Goal: Task Accomplishment & Management: Use online tool/utility

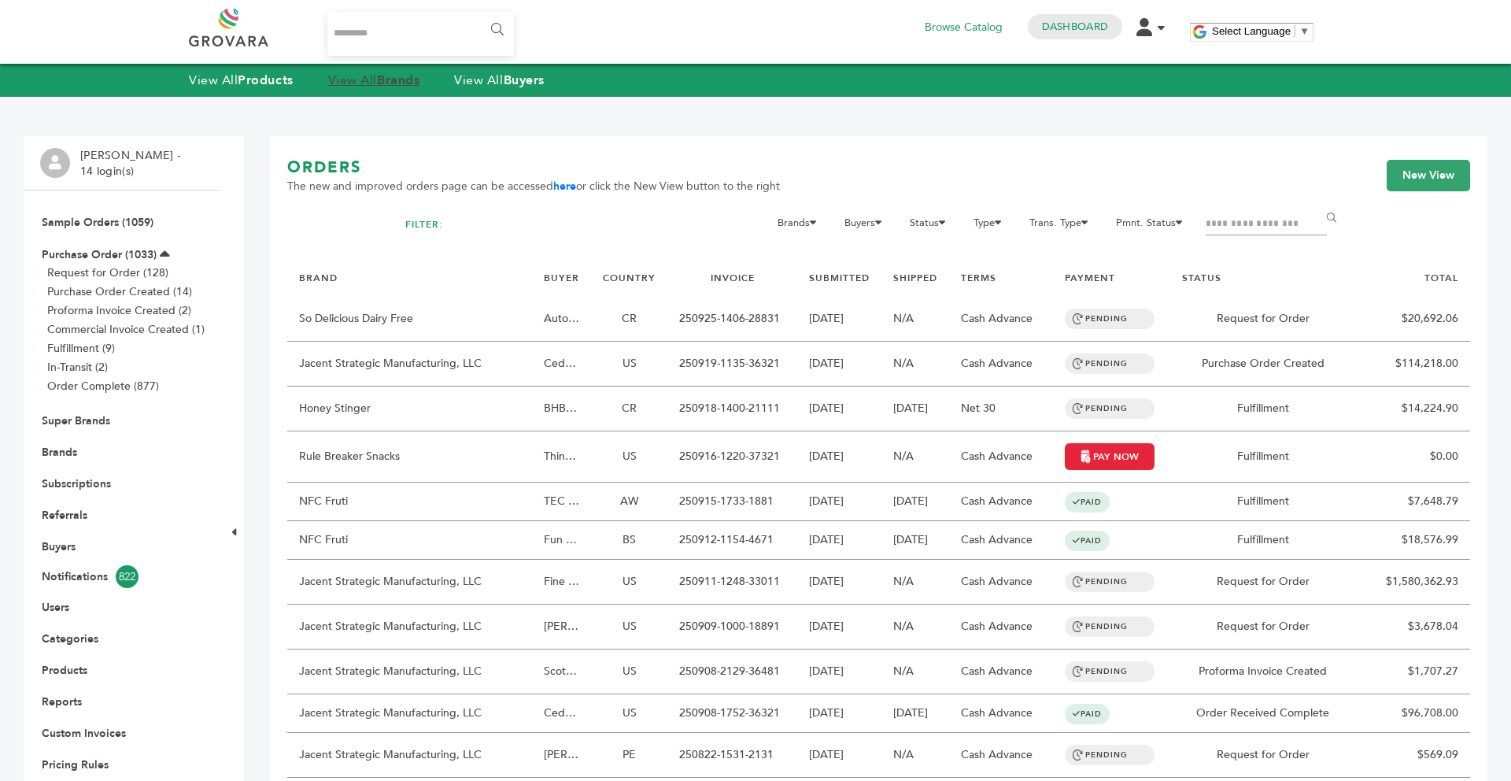
click at [389, 79] on strong "Brands" at bounding box center [398, 80] width 42 height 17
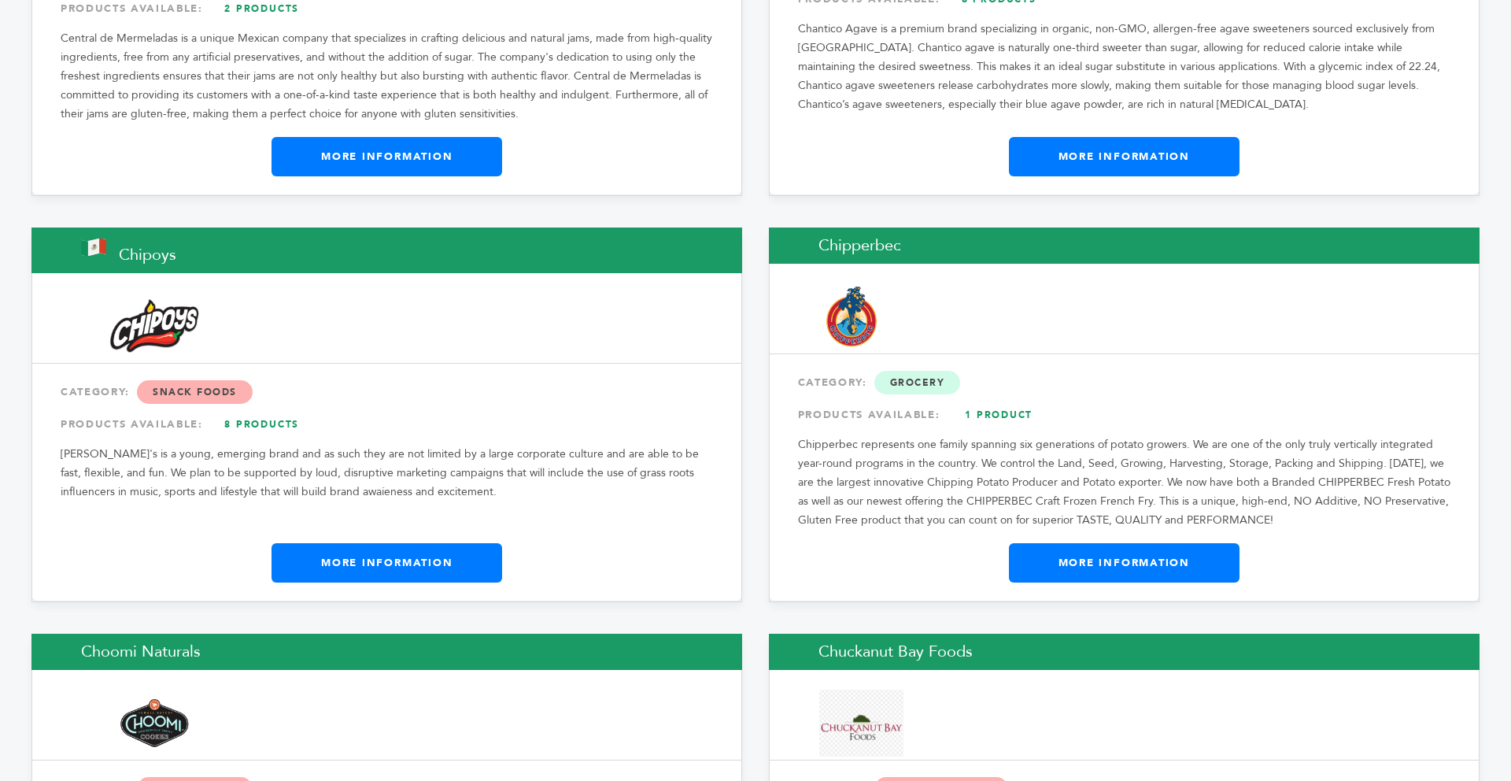
scroll to position [6089, 0]
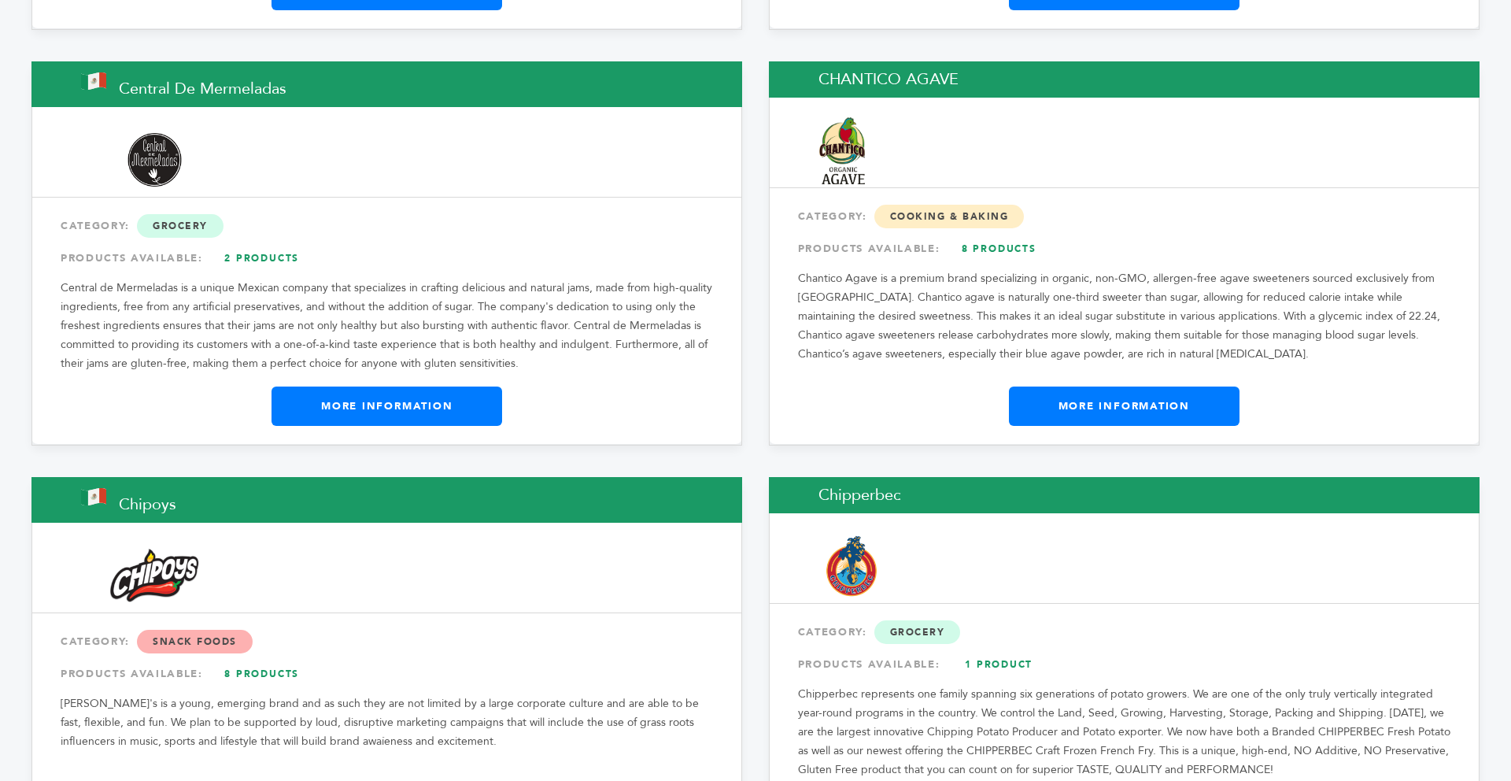
click at [1119, 386] on link "More Information" at bounding box center [1124, 405] width 231 height 39
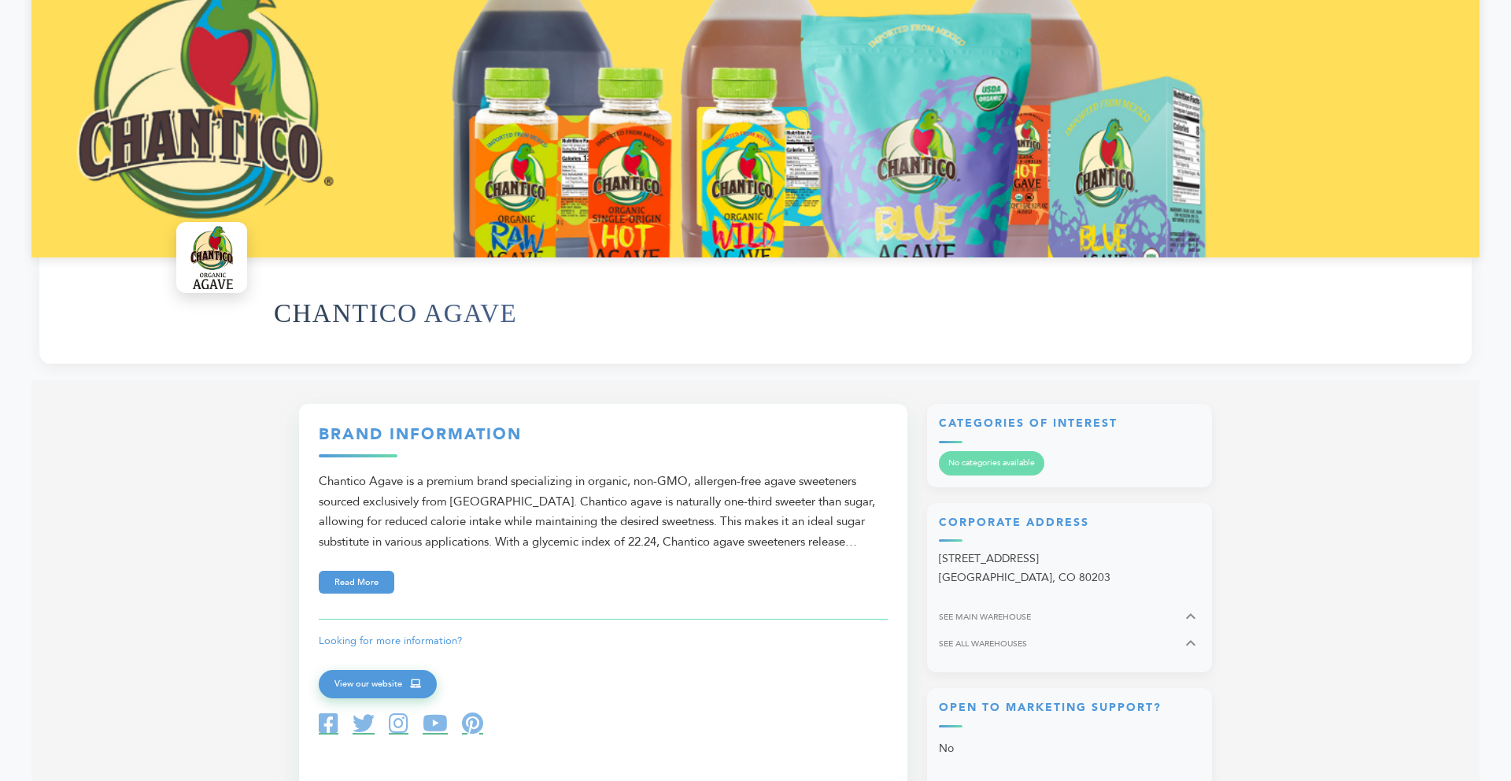
scroll to position [315, 0]
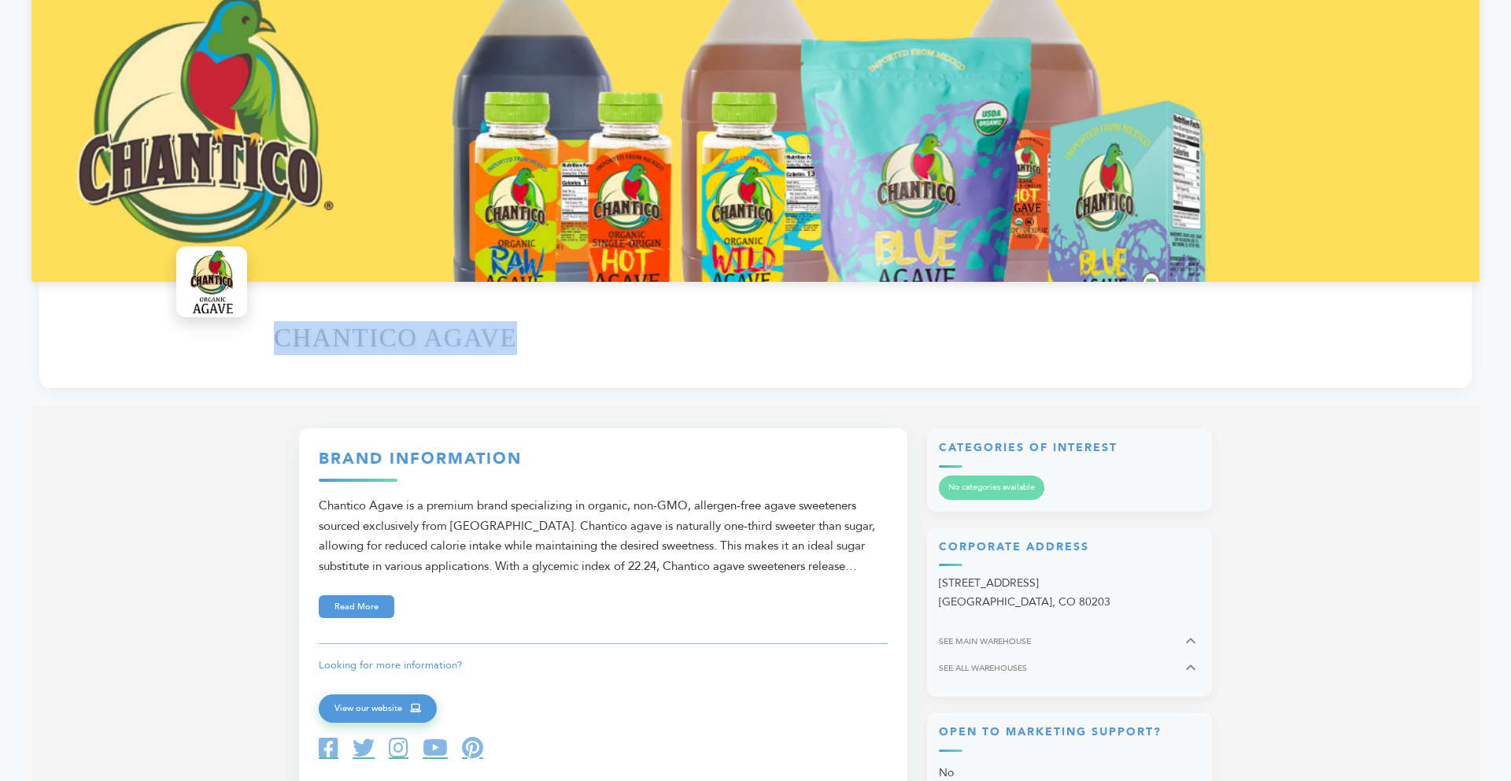
drag, startPoint x: 537, startPoint y: 345, endPoint x: 264, endPoint y: 336, distance: 273.2
click at [264, 336] on div "CHANTICO AGAVE" at bounding box center [755, 335] width 1432 height 107
copy h1 "CHANTICO AGAVE"
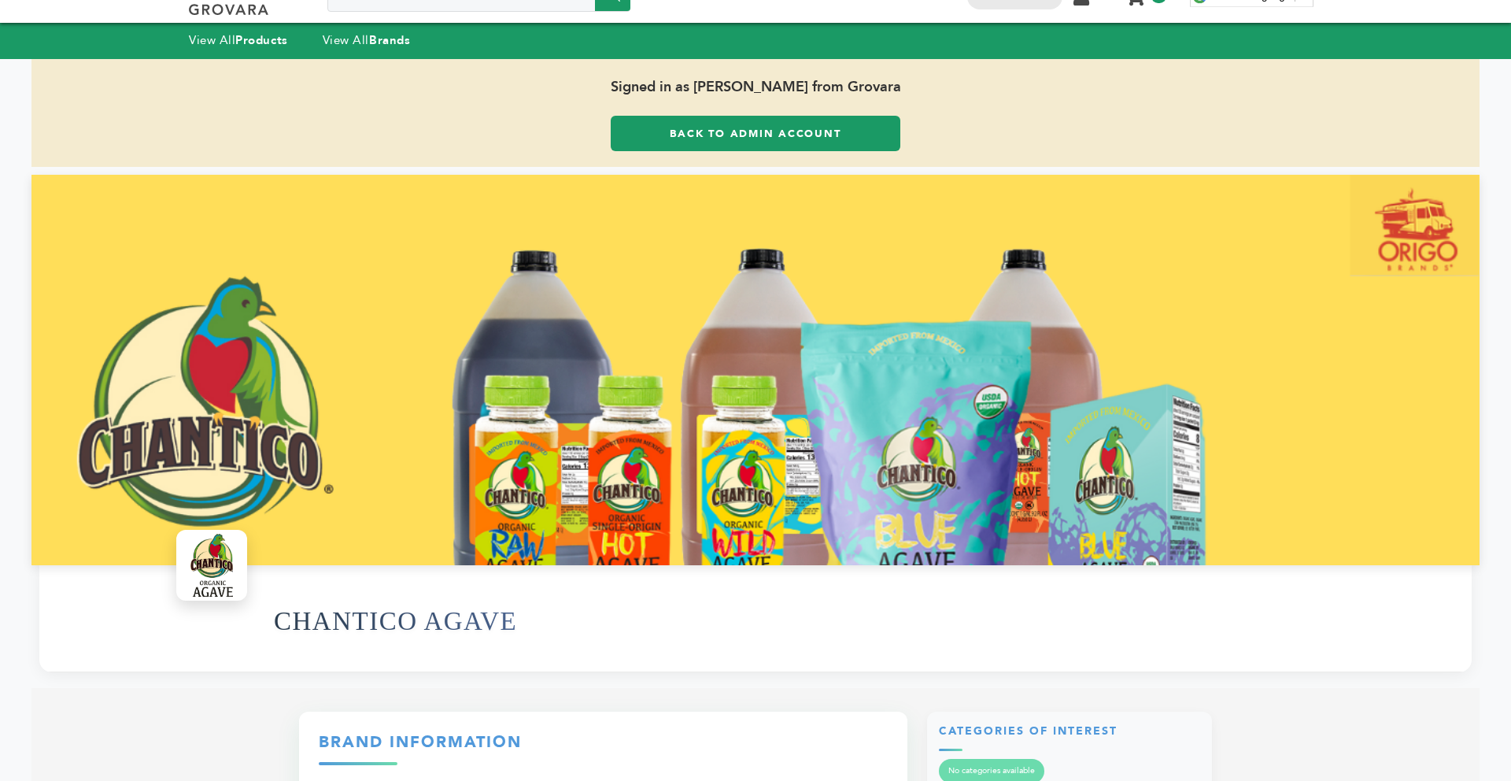
scroll to position [0, 0]
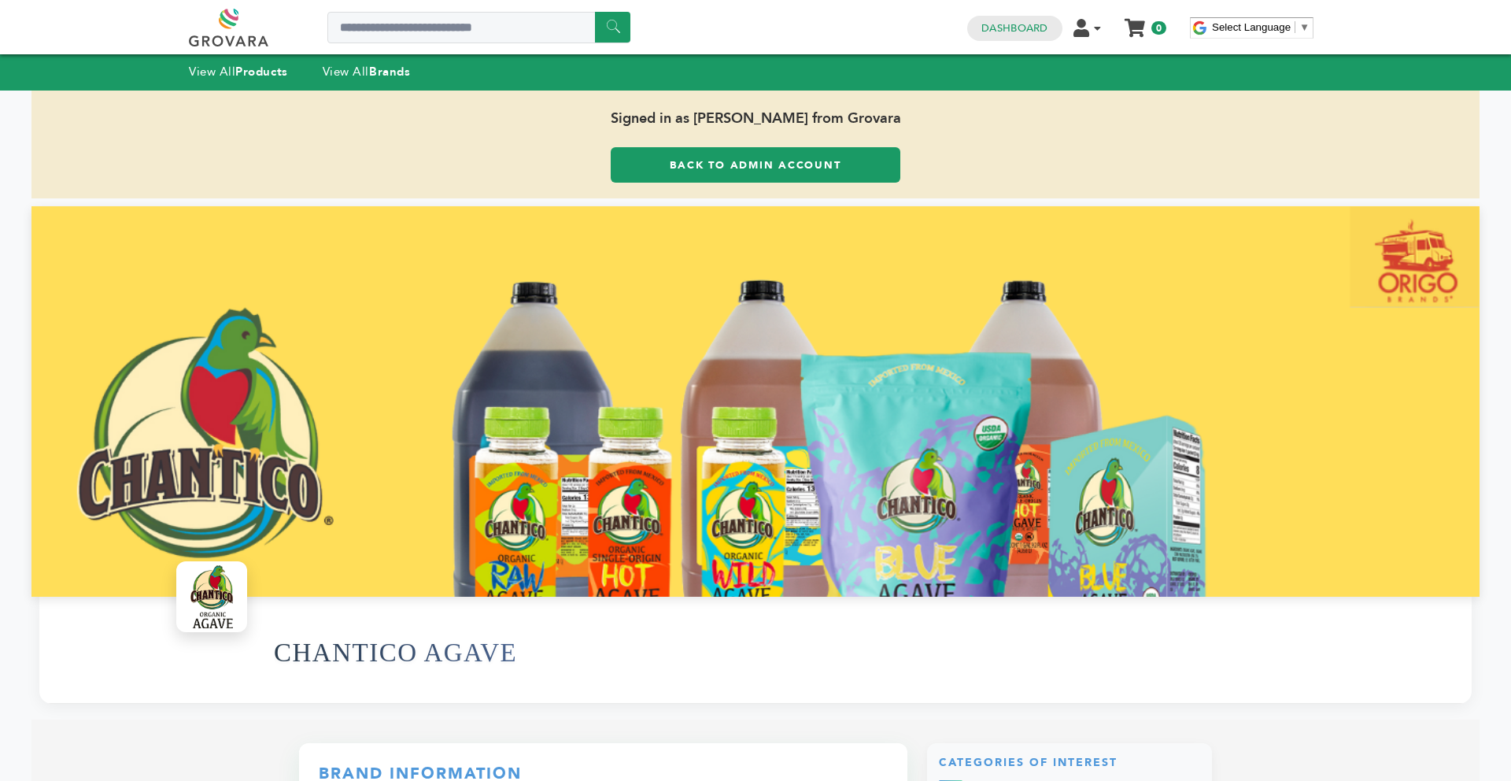
click at [648, 177] on link "Back to Admin Account" at bounding box center [756, 164] width 290 height 35
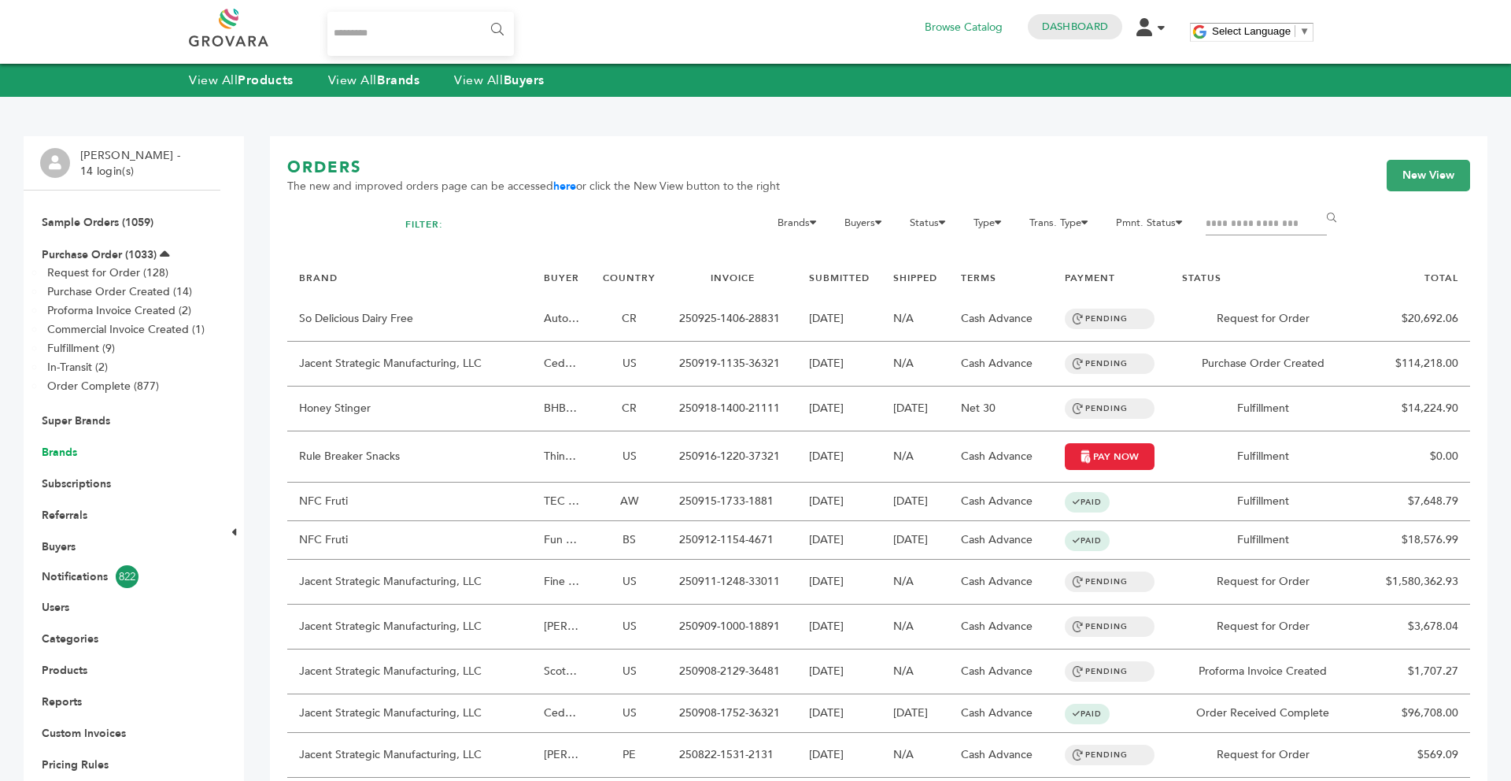
click at [55, 452] on link "Brands" at bounding box center [59, 452] width 35 height 15
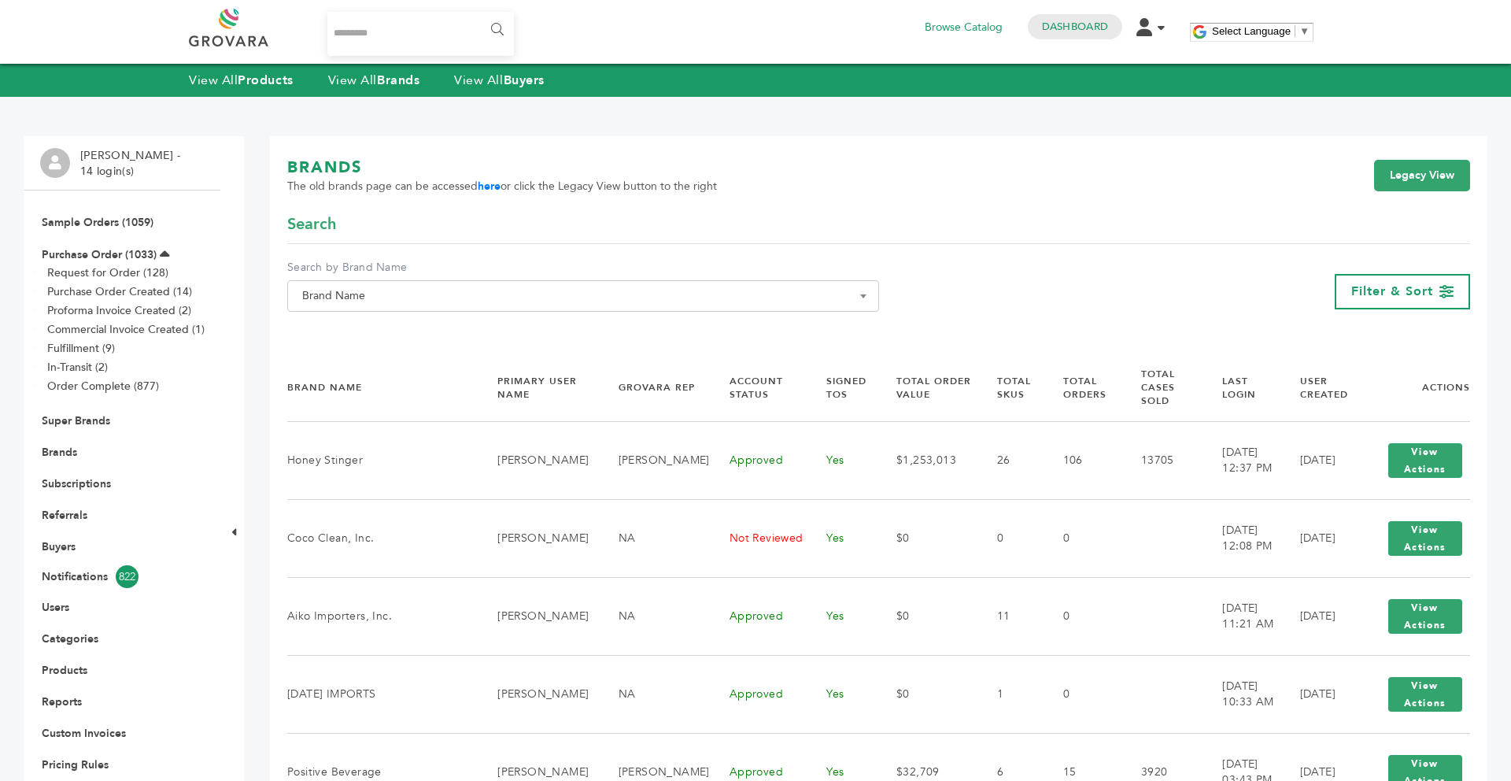
click at [380, 294] on span "Brand Name" at bounding box center [583, 296] width 574 height 22
click at [356, 323] on input "Search" at bounding box center [583, 325] width 584 height 20
paste input "**********"
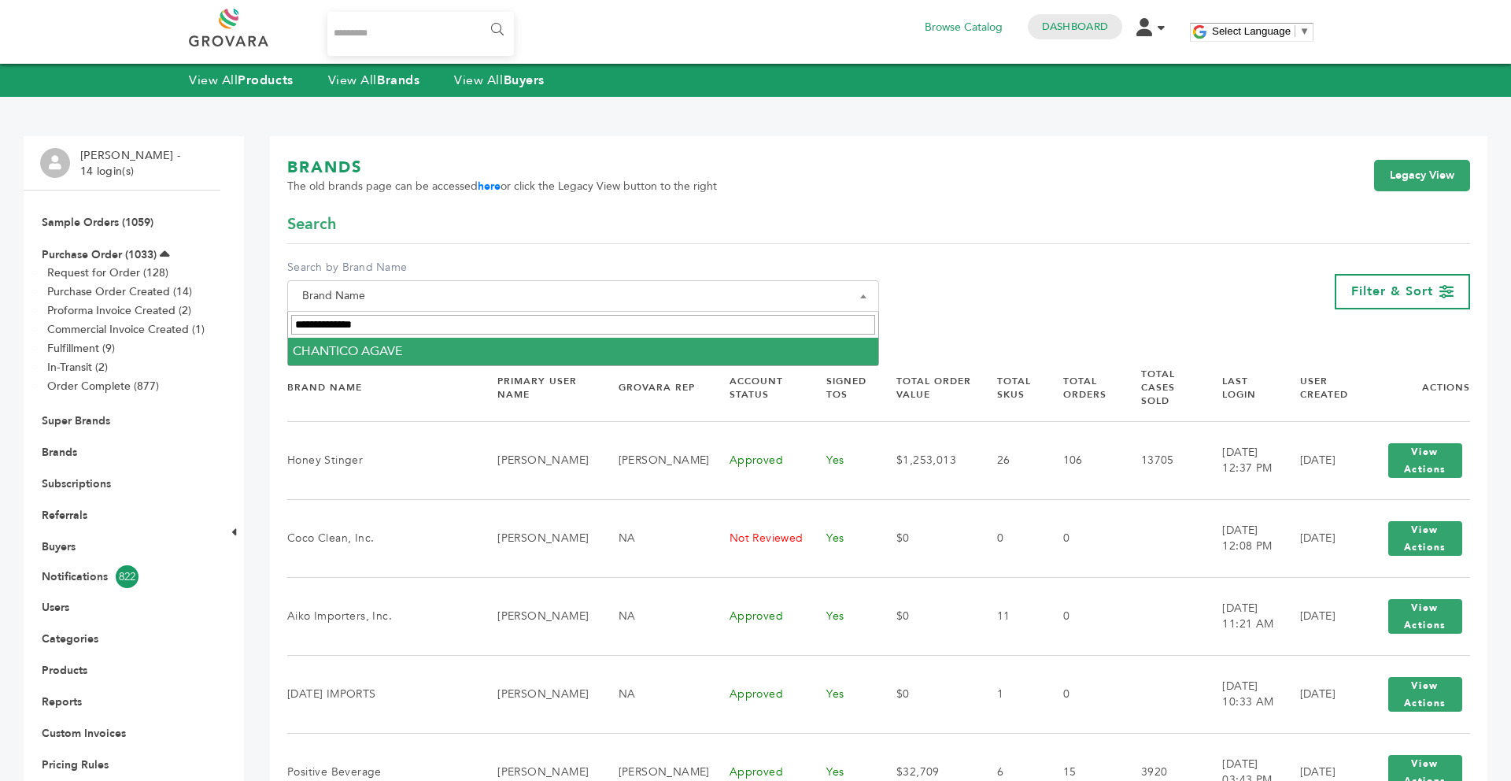
type input "**********"
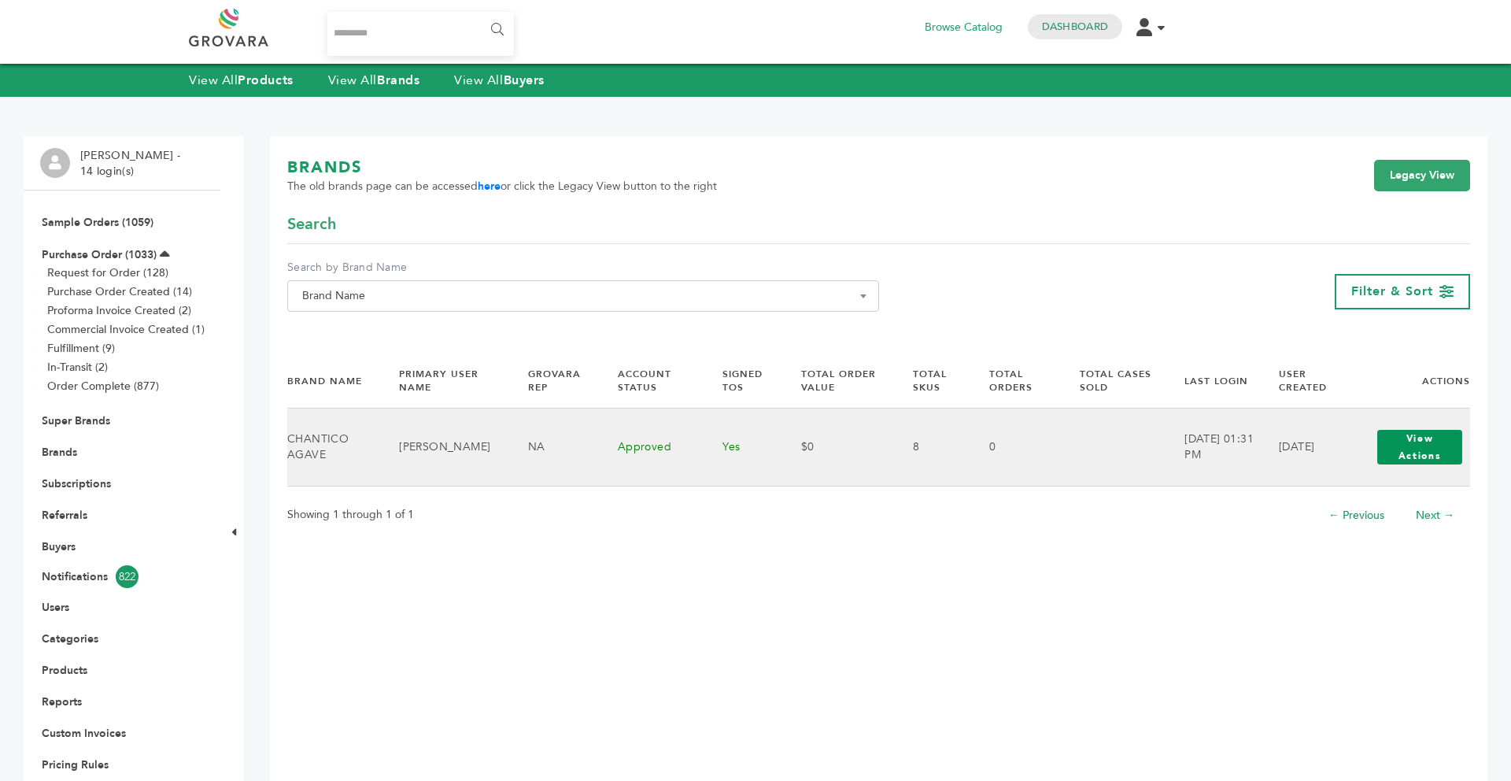
click at [1430, 449] on button "View Actions" at bounding box center [1419, 447] width 85 height 35
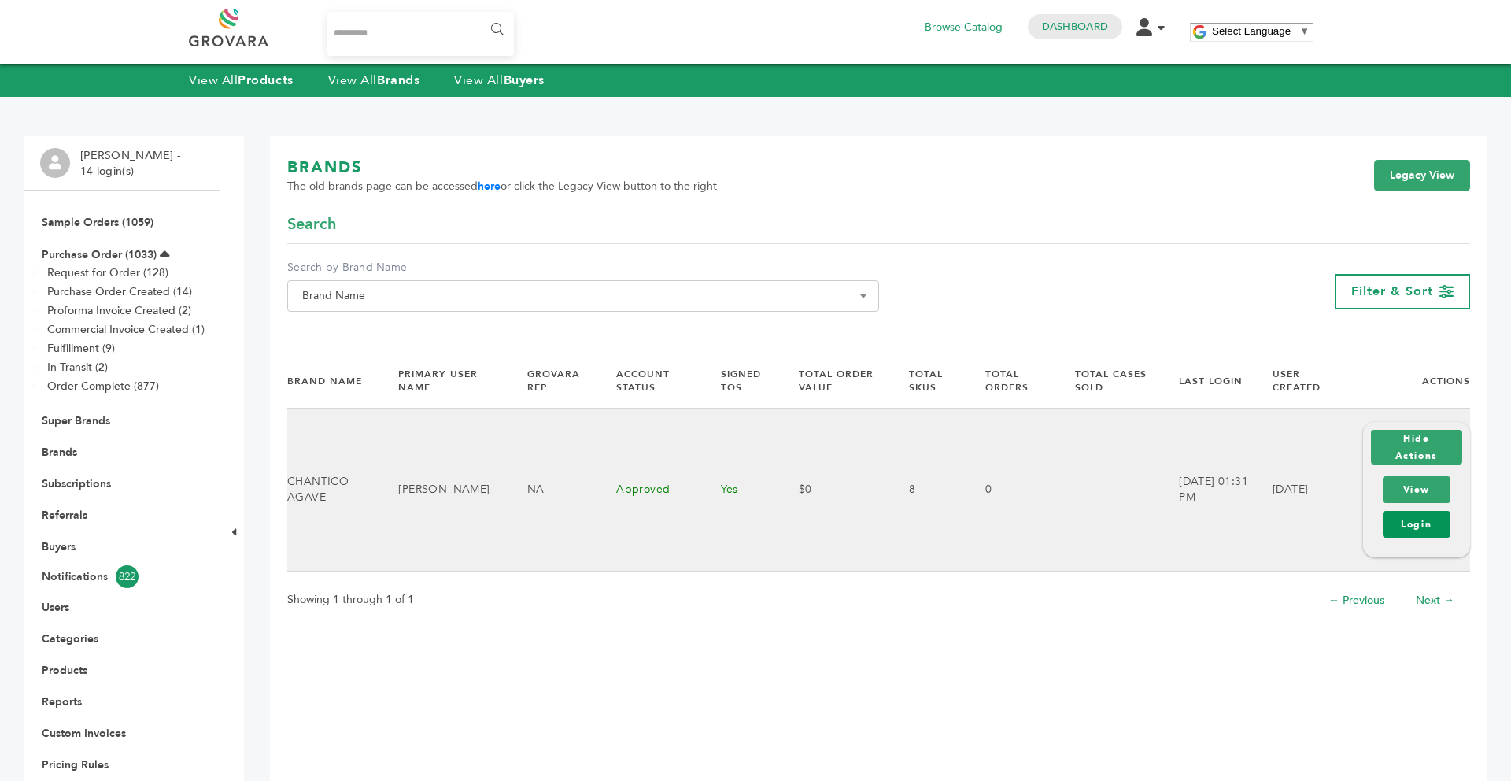
click at [1407, 521] on link "Login" at bounding box center [1416, 524] width 68 height 27
